Goal: Check status: Check status

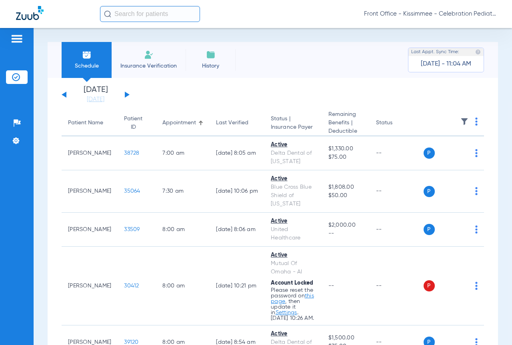
click at [126, 92] on div "[DATE] [DATE] [DATE] [DATE] [DATE] [DATE] [DATE] [DATE] [DATE] [DATE] [DATE] [D…" at bounding box center [96, 95] width 68 height 18
click at [127, 94] on button at bounding box center [127, 95] width 5 height 6
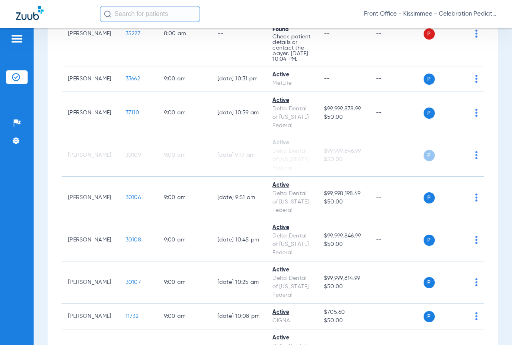
scroll to position [560, 0]
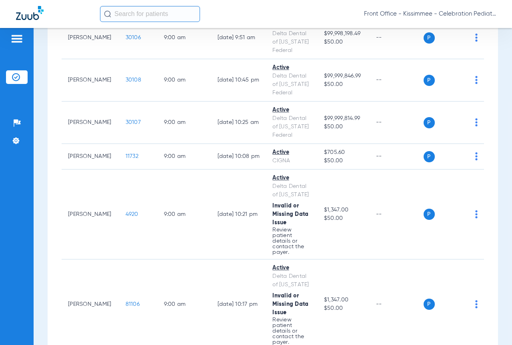
click at [236, 5] on div "Front Office - Kissimmee - Celebration Pediatric Dentistry" at bounding box center [256, 14] width 512 height 28
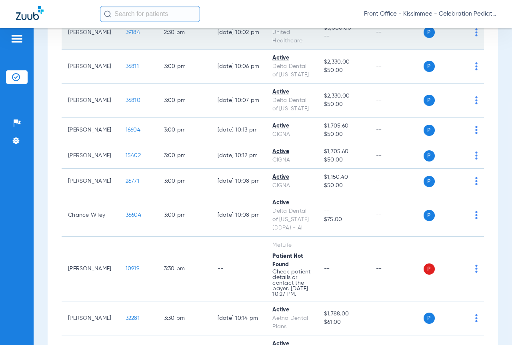
scroll to position [2840, 0]
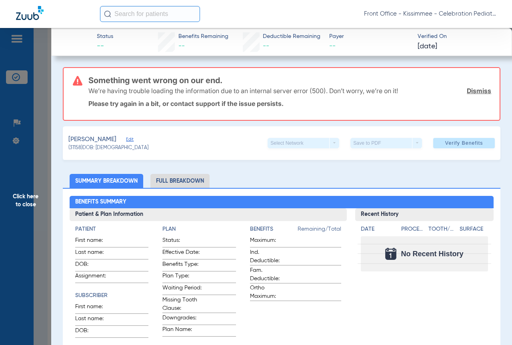
click at [174, 176] on li "Full Breakdown" at bounding box center [179, 181] width 59 height 14
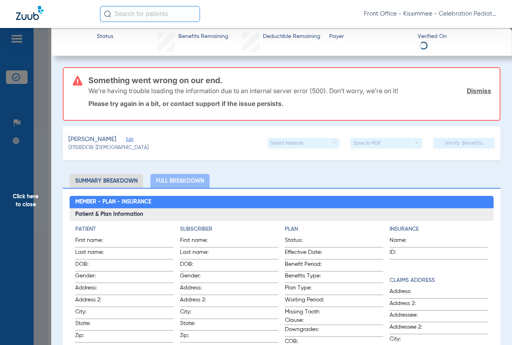
click at [46, 200] on span "Click here to close" at bounding box center [25, 200] width 51 height 345
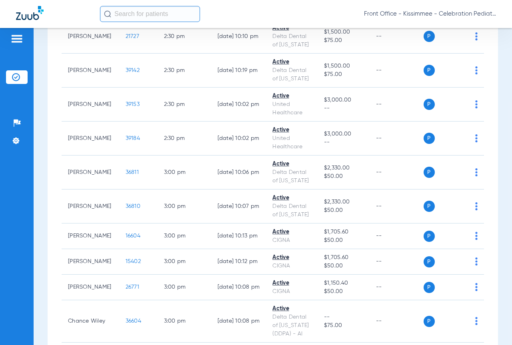
scroll to position [2800, 0]
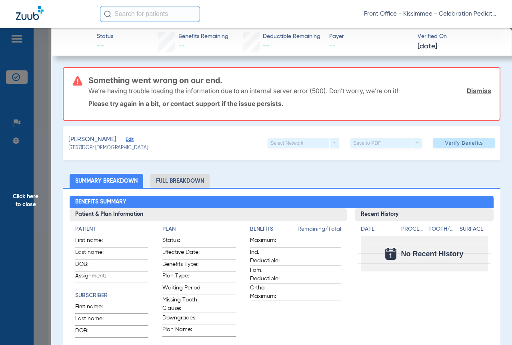
click at [46, 238] on span "Click here to close" at bounding box center [25, 200] width 51 height 345
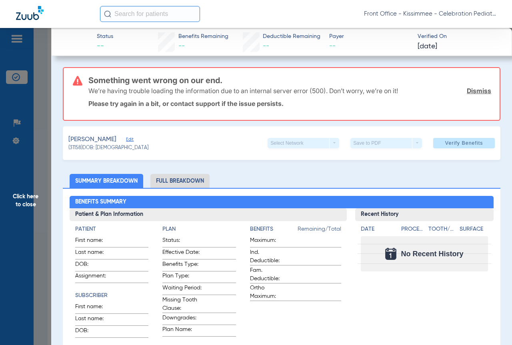
click at [46, 177] on span "Click here to close" at bounding box center [25, 200] width 51 height 345
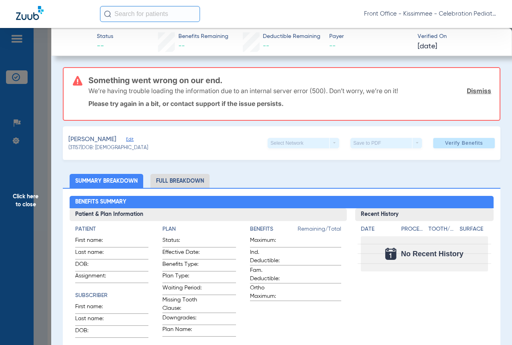
click at [49, 170] on span "Click here to close" at bounding box center [25, 200] width 51 height 345
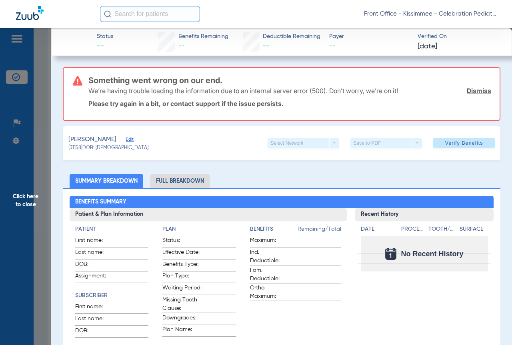
click at [50, 174] on span "Click here to close" at bounding box center [25, 200] width 51 height 345
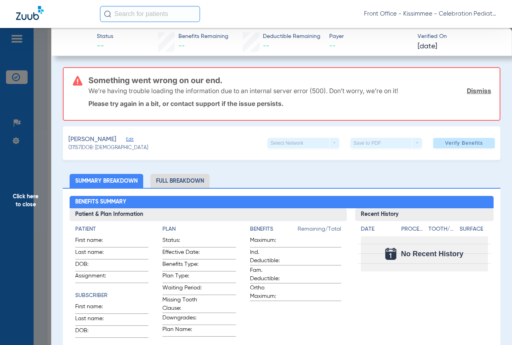
click at [42, 216] on span "Click here to close" at bounding box center [25, 200] width 51 height 345
